Goal: Answer question/provide support

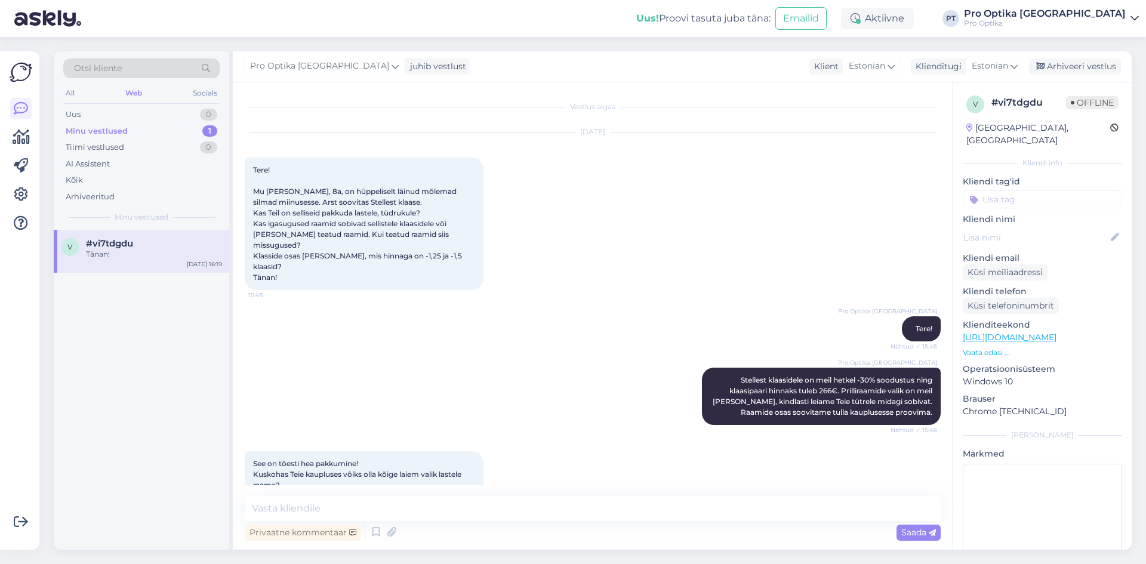
scroll to position [997, 0]
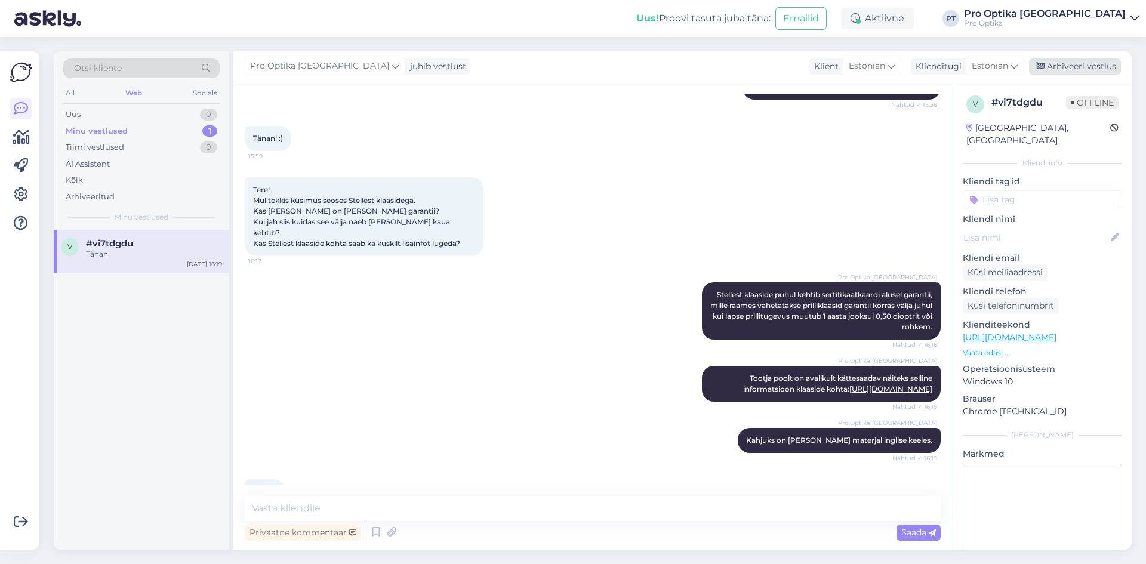
click at [1073, 66] on div "Arhiveeri vestlus" at bounding box center [1075, 66] width 92 height 16
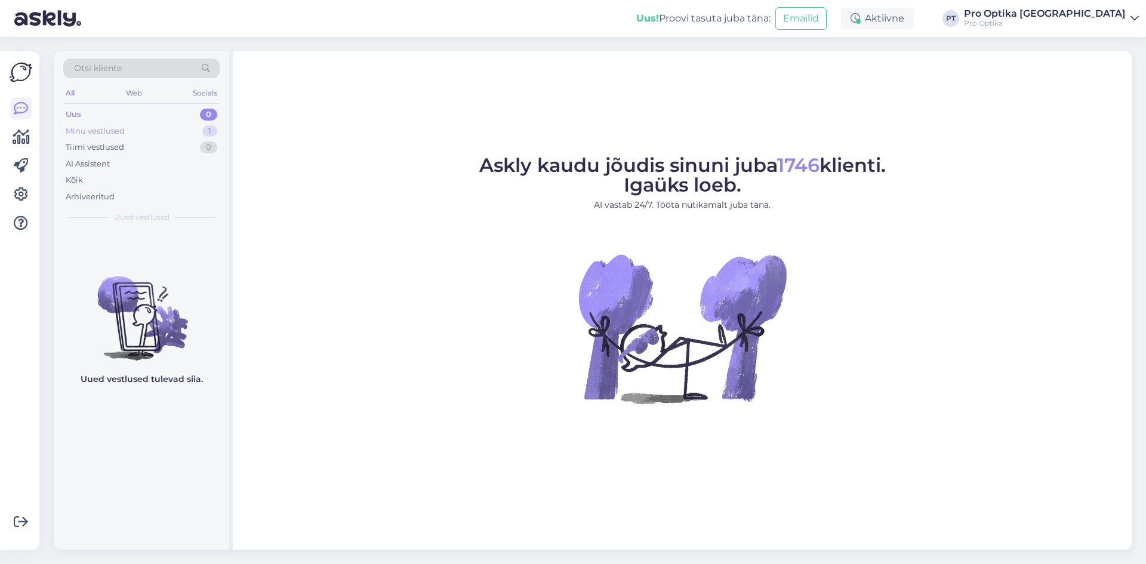
click at [157, 129] on div "Minu vestlused 1" at bounding box center [141, 131] width 156 height 17
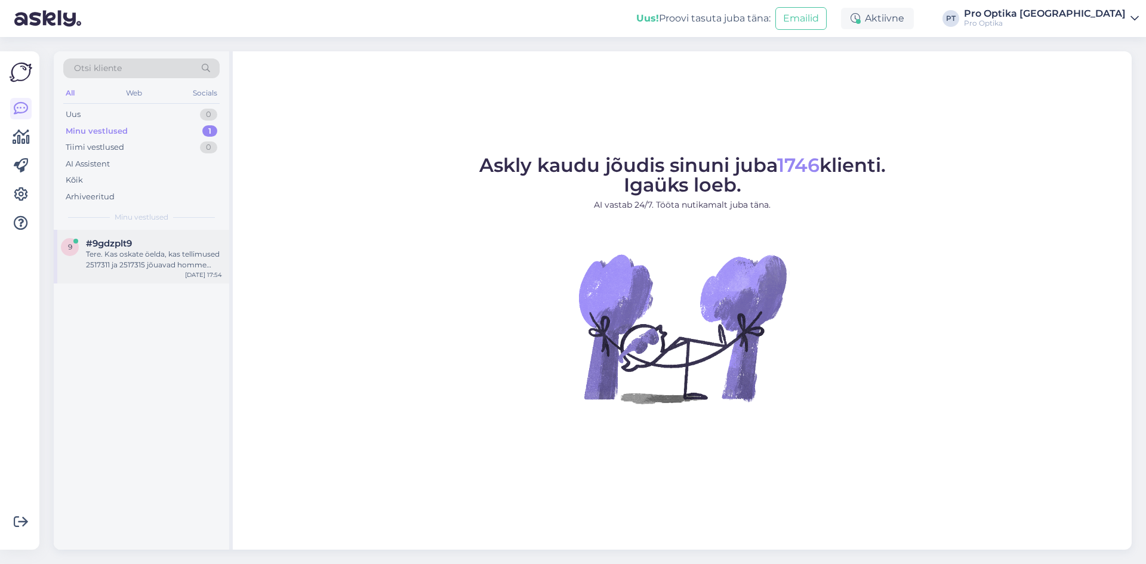
click at [156, 261] on div "Tere. Kas oskate öelda, kas tellimused 2517311 ja 2517315 jõuavad homme Tartu k…" at bounding box center [154, 259] width 136 height 21
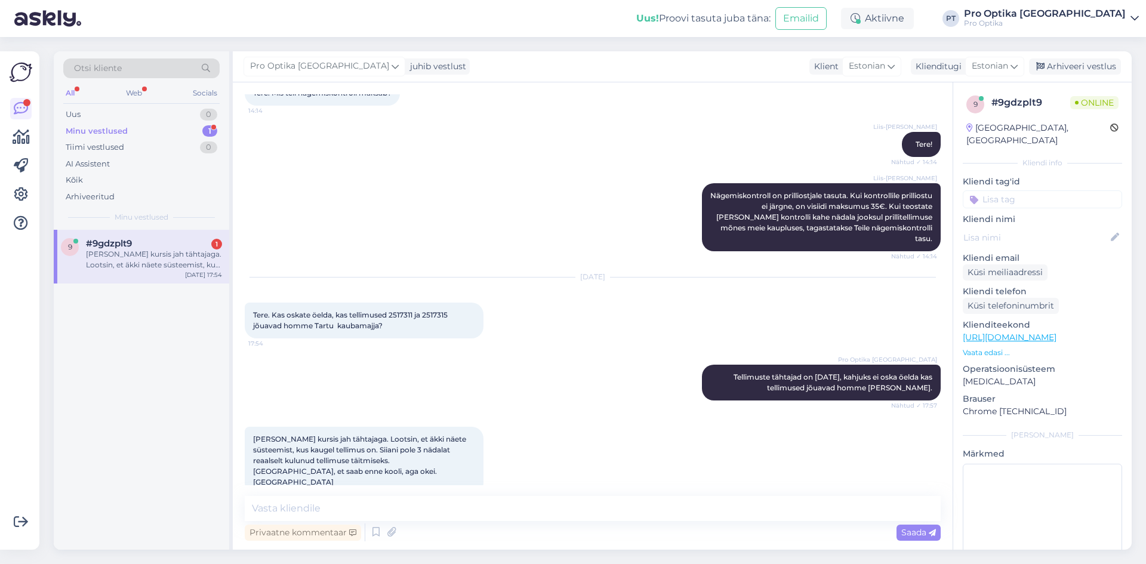
scroll to position [78, 0]
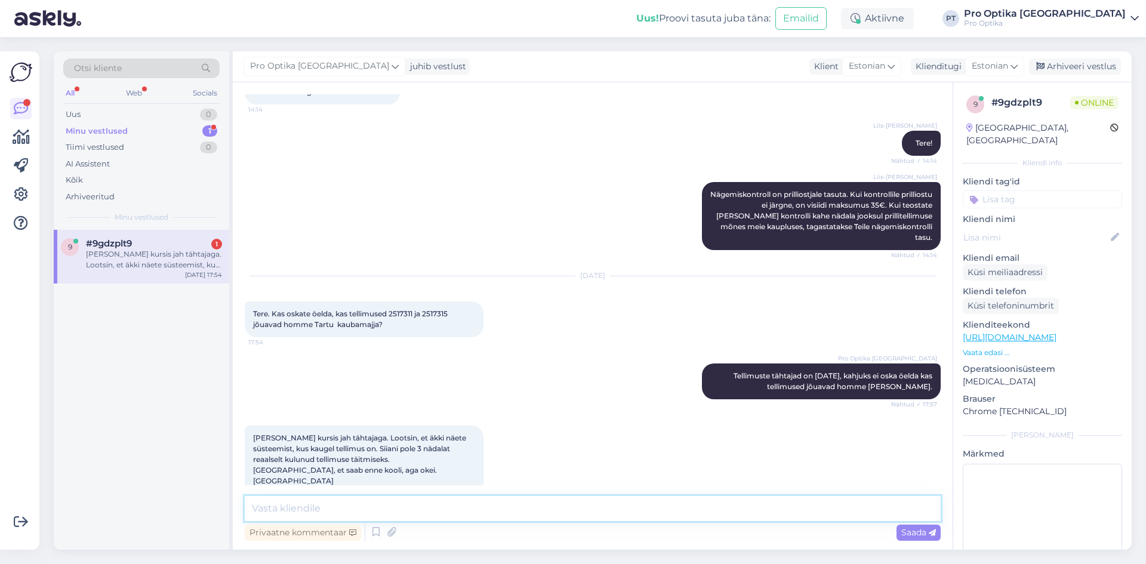
click at [385, 499] on textarea at bounding box center [593, 508] width 696 height 25
click at [109, 428] on div "9 #9gdzplt9 1 [PERSON_NAME] kursis jah tähtajaga. Lootsin, et äkki näete süstee…" at bounding box center [141, 390] width 175 height 320
click at [186, 279] on div "9 #9gdzplt9 1 [PERSON_NAME] kursis jah tähtajaga. Lootsin, et äkki näete süstee…" at bounding box center [141, 257] width 175 height 54
drag, startPoint x: 416, startPoint y: 301, endPoint x: 391, endPoint y: 301, distance: 24.5
click at [391, 309] on span "Tere. Kas oskate öelda, kas tellimused 2517311 ja 2517315 jõuavad homme Tartu k…" at bounding box center [351, 319] width 196 height 20
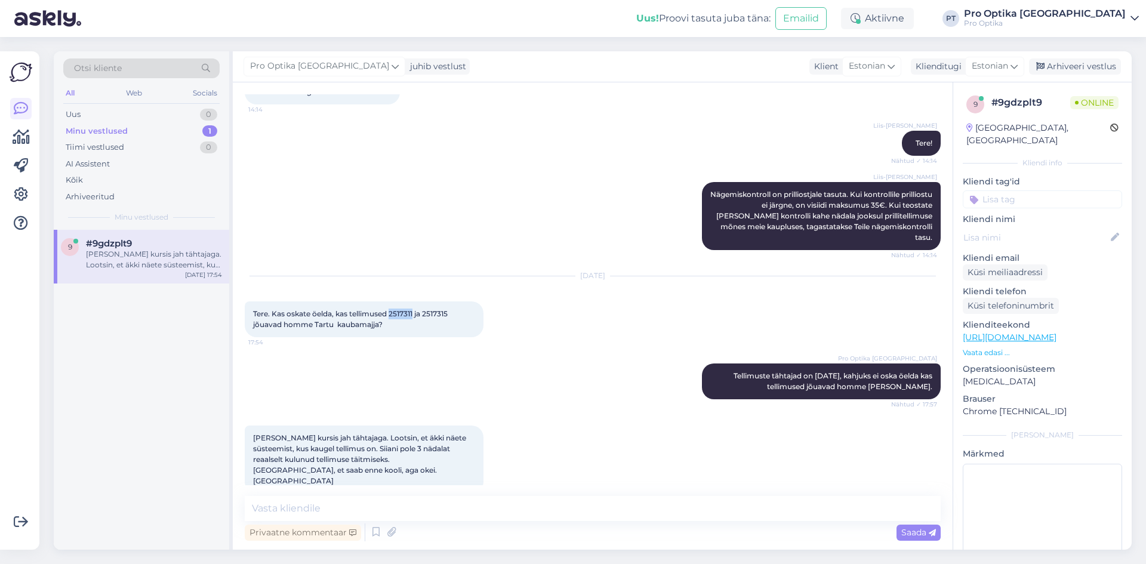
copy span "2517311"
click at [483, 519] on textarea at bounding box center [593, 508] width 696 height 25
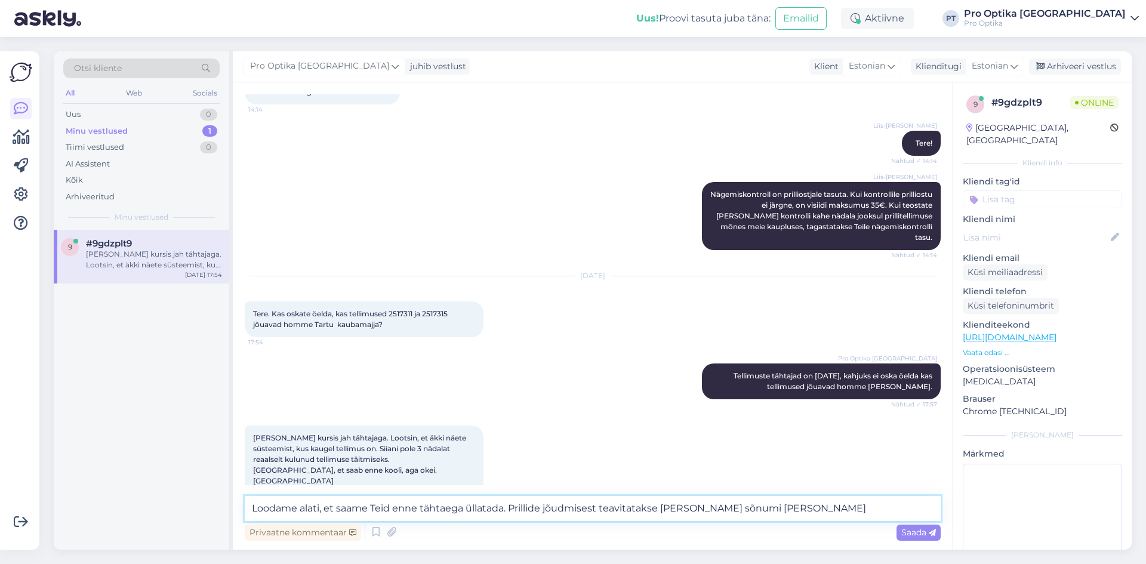
type textarea "Loodame alati, et saame Teid enne tähtaega üllatada. Prillide jõudmisest teavit…"
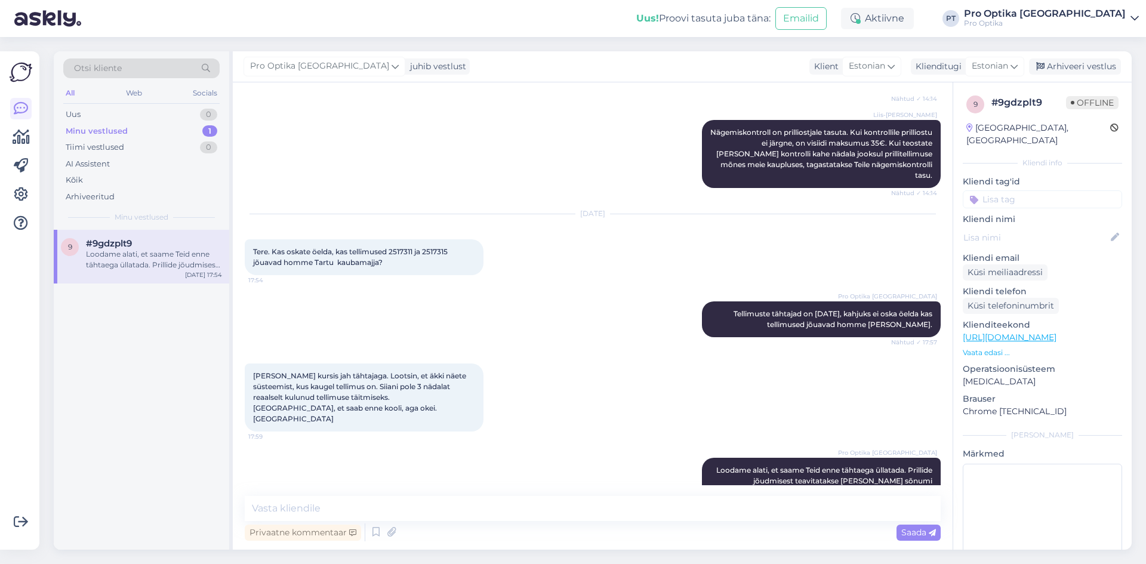
click at [129, 382] on div "9 #9gdzplt9 Loodame alati, et saame Teid enne tähtaega üllatada. Prillide jõudm…" at bounding box center [141, 390] width 175 height 320
click at [1084, 67] on div "Arhiveeri vestlus" at bounding box center [1075, 66] width 92 height 16
